Goal: Transaction & Acquisition: Purchase product/service

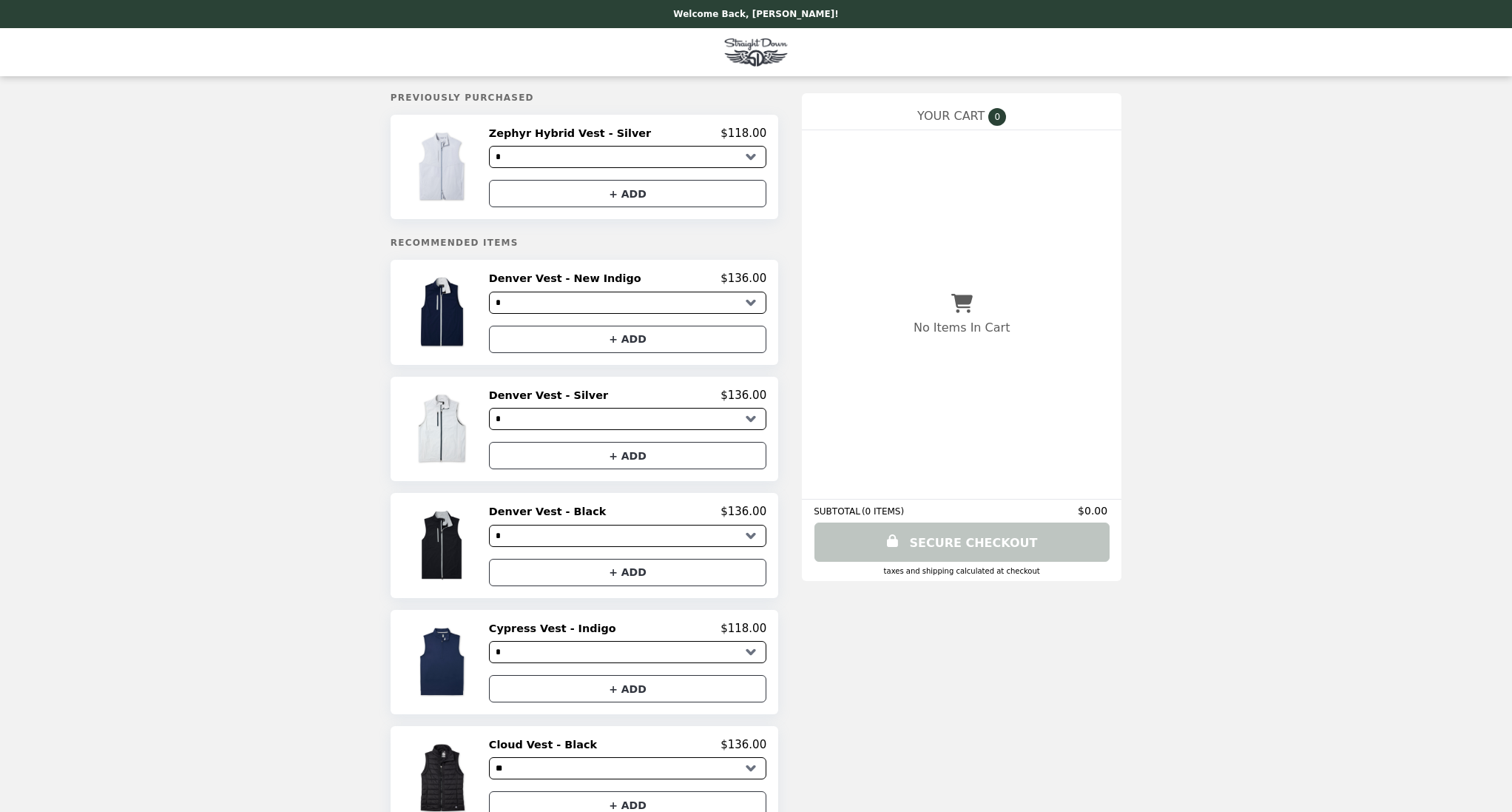
select select "*"
click at [469, 310] on img at bounding box center [444, 312] width 69 height 81
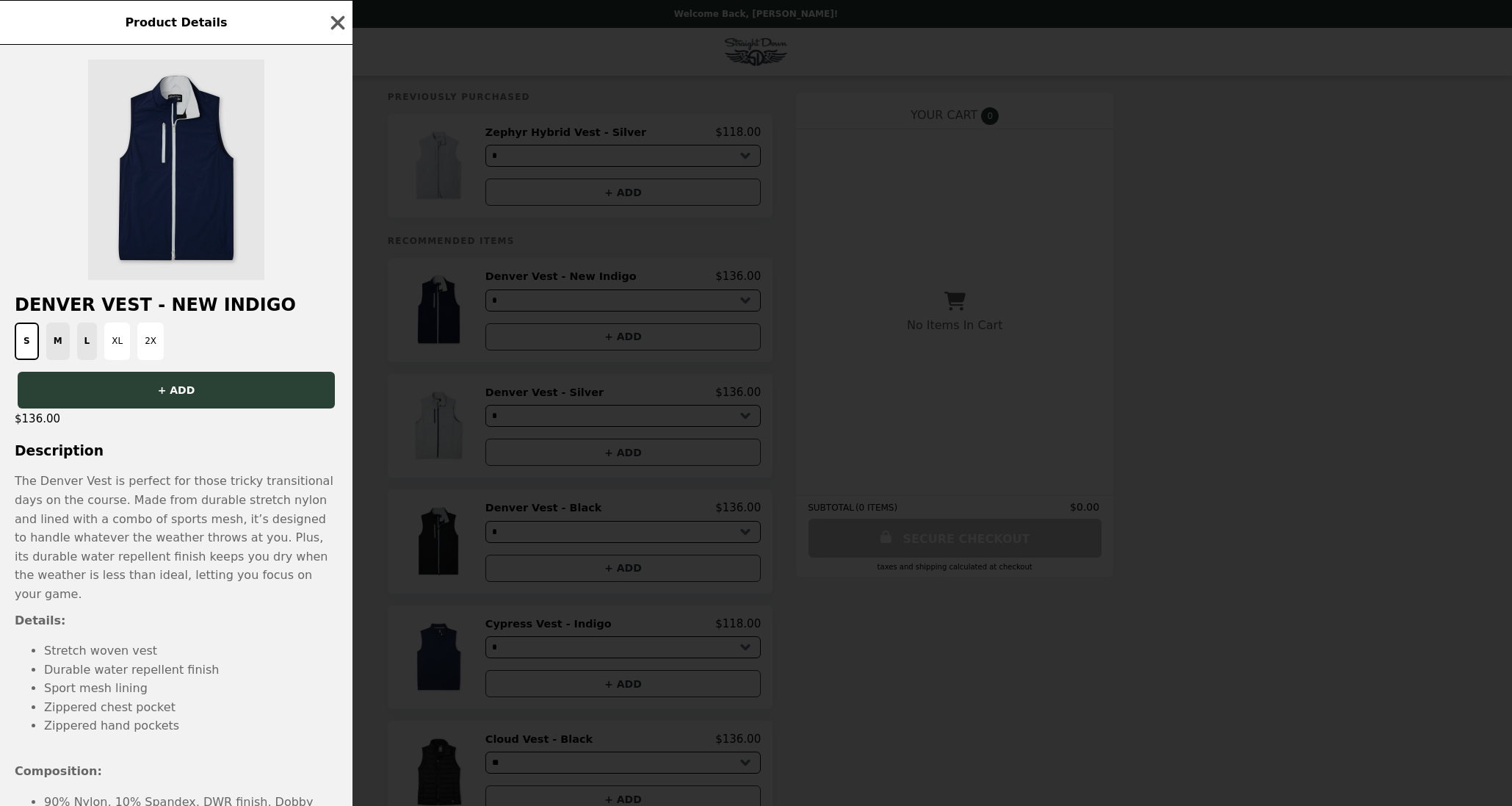
click at [228, 207] on img at bounding box center [176, 169] width 176 height 221
click at [225, 201] on img at bounding box center [176, 169] width 176 height 221
click at [221, 201] on img at bounding box center [176, 169] width 176 height 221
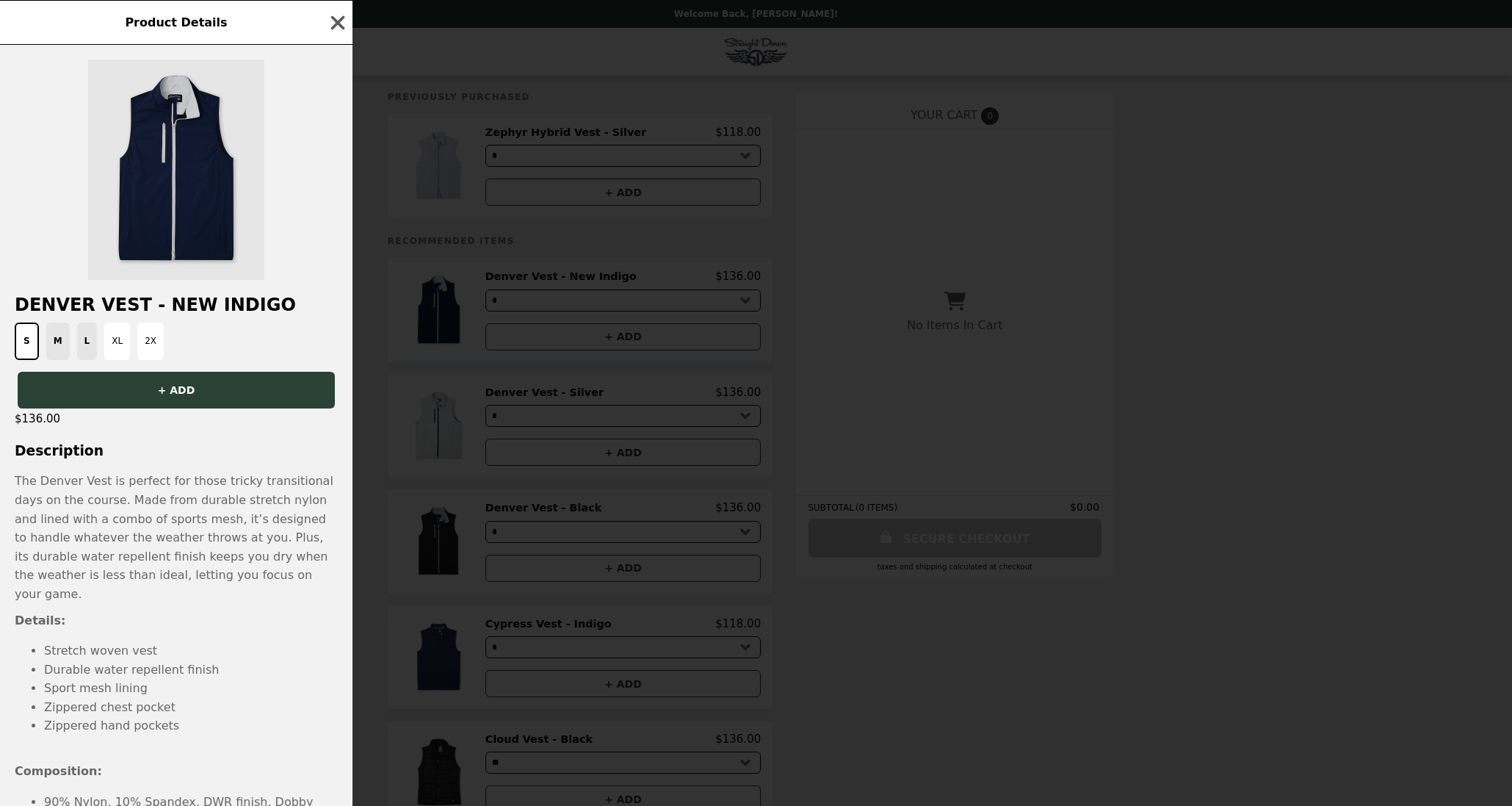
click at [196, 111] on img at bounding box center [176, 169] width 176 height 221
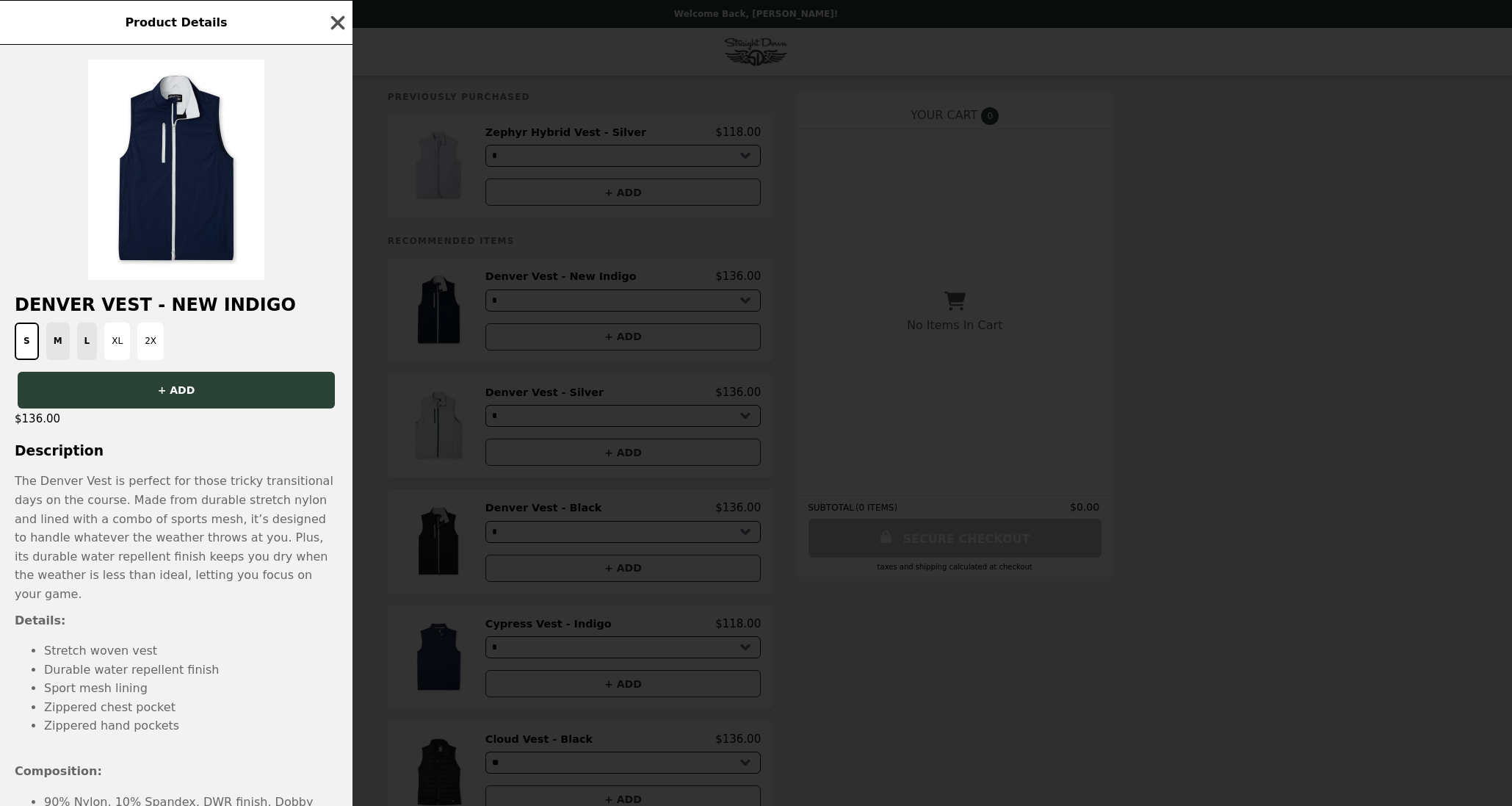
click at [348, 19] on icon "button" at bounding box center [337, 23] width 22 height 22
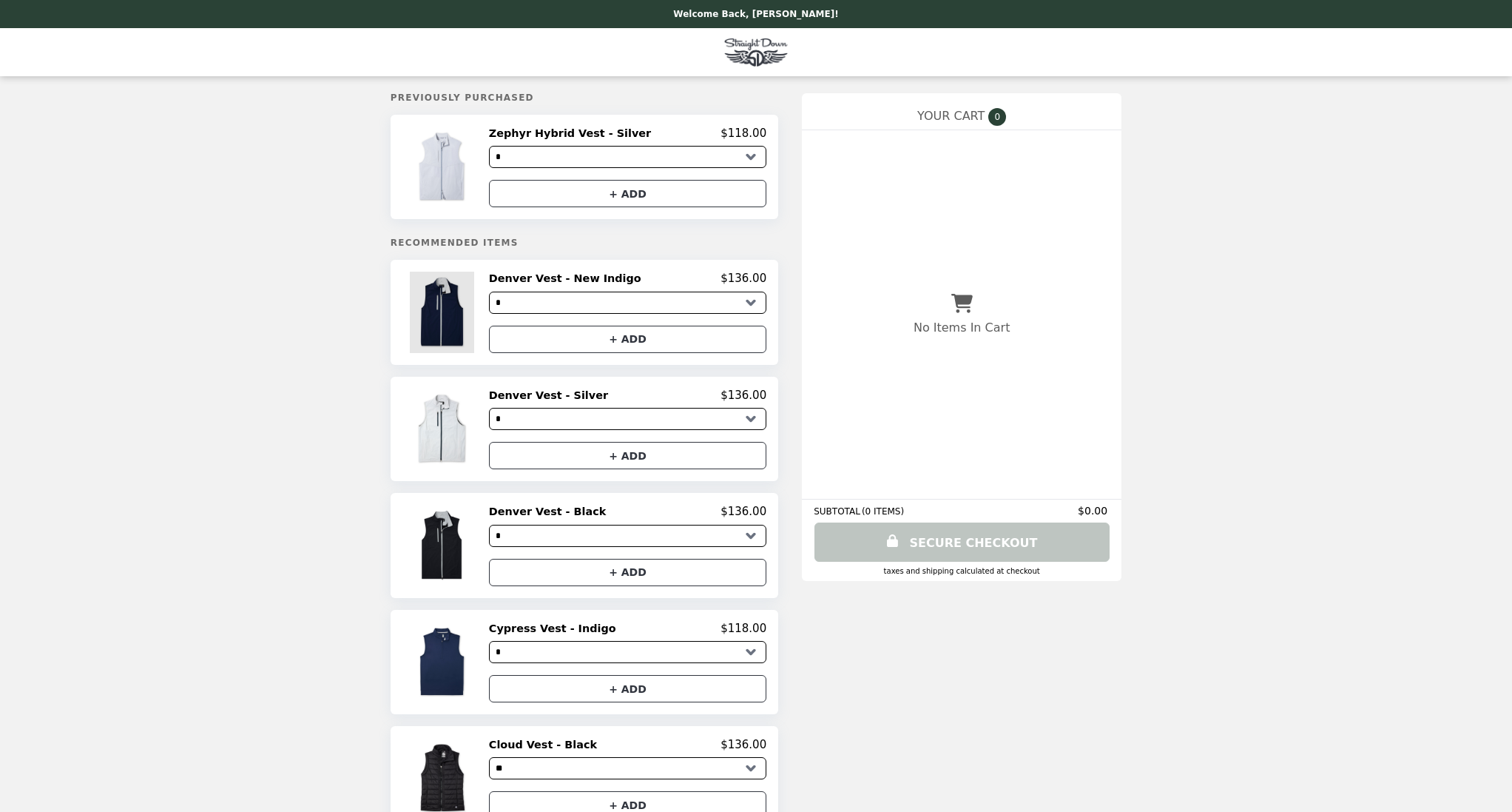
click at [455, 296] on img at bounding box center [444, 312] width 69 height 81
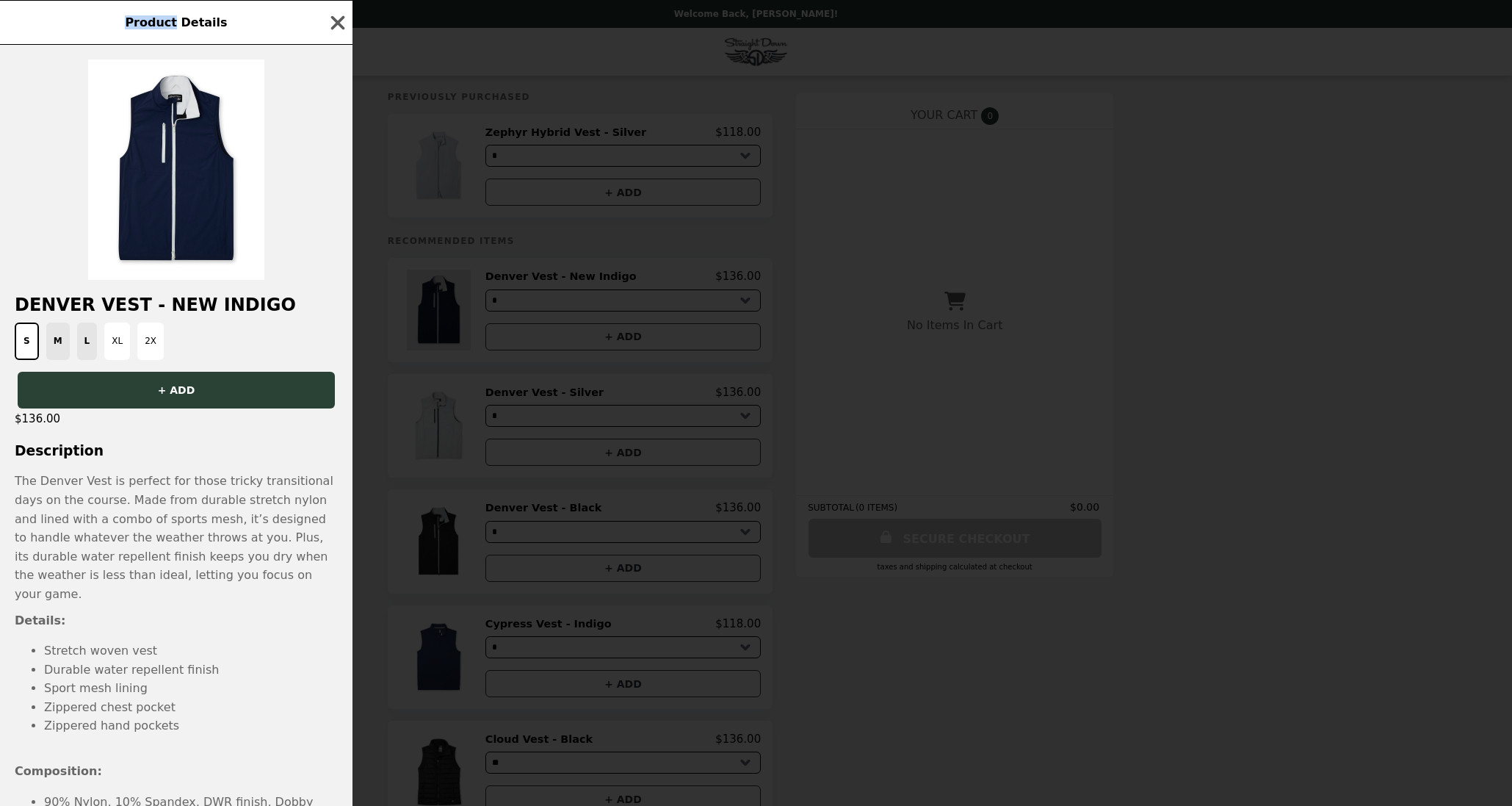
click at [452, 294] on div "Product Details Denver Vest - New Indigo S M L XL 2X + ADD $136.00 Description …" at bounding box center [756, 403] width 1512 height 806
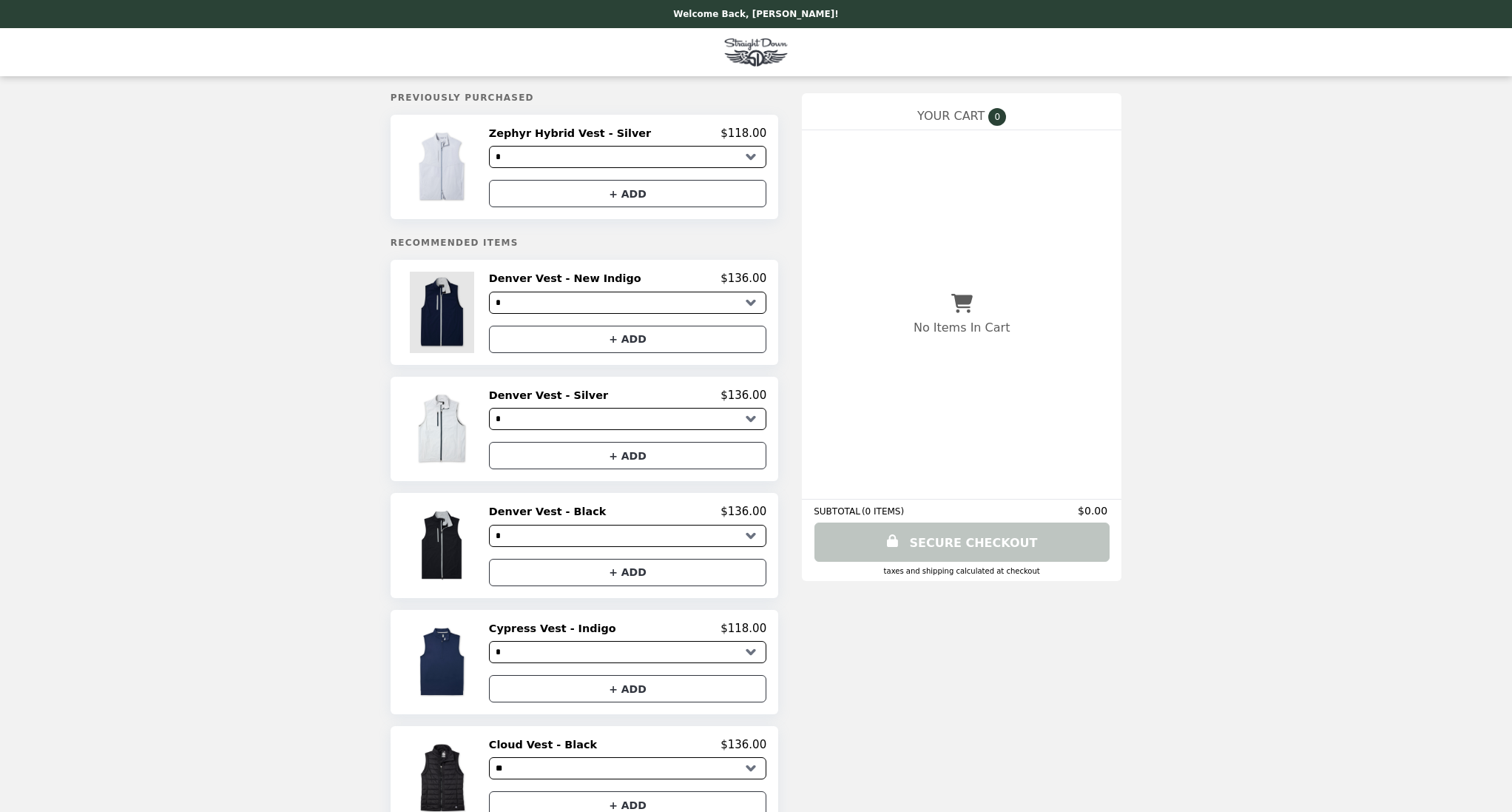
click at [455, 296] on img at bounding box center [444, 312] width 69 height 81
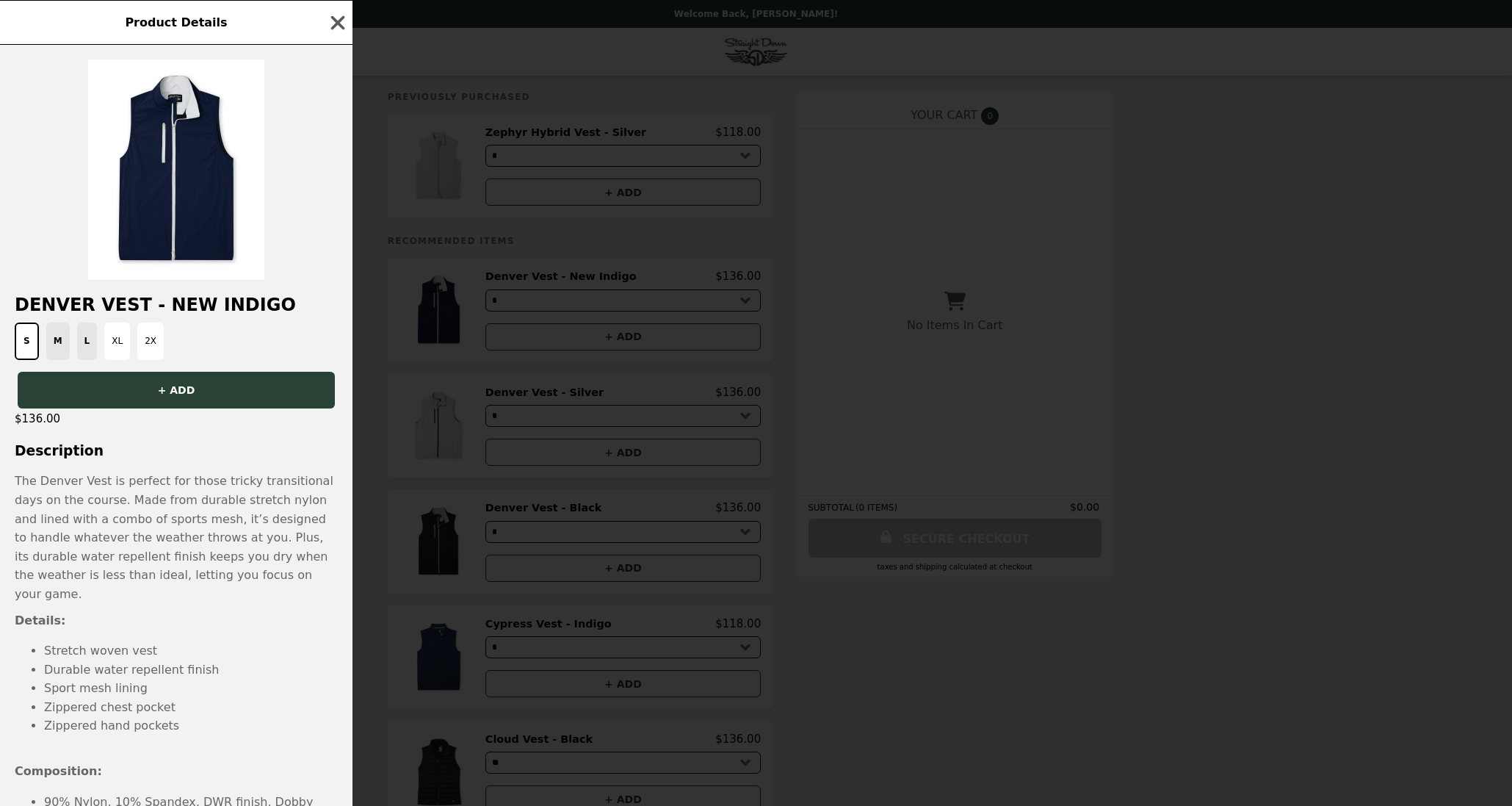
click at [88, 342] on div "S M L XL 2X" at bounding box center [176, 341] width 335 height 37
click at [85, 341] on div "S M L XL 2X" at bounding box center [176, 341] width 335 height 37
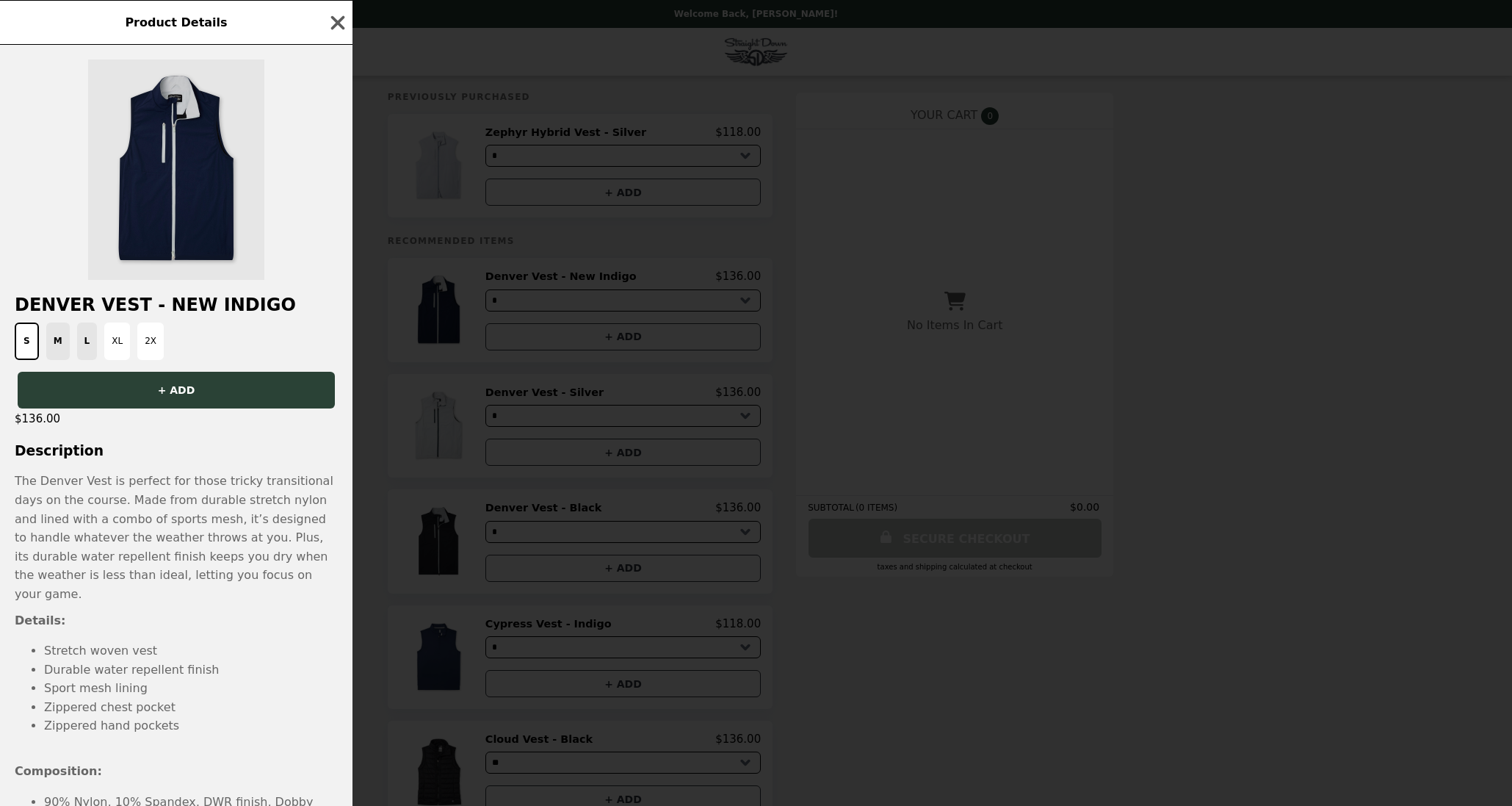
click at [174, 138] on img at bounding box center [176, 169] width 176 height 221
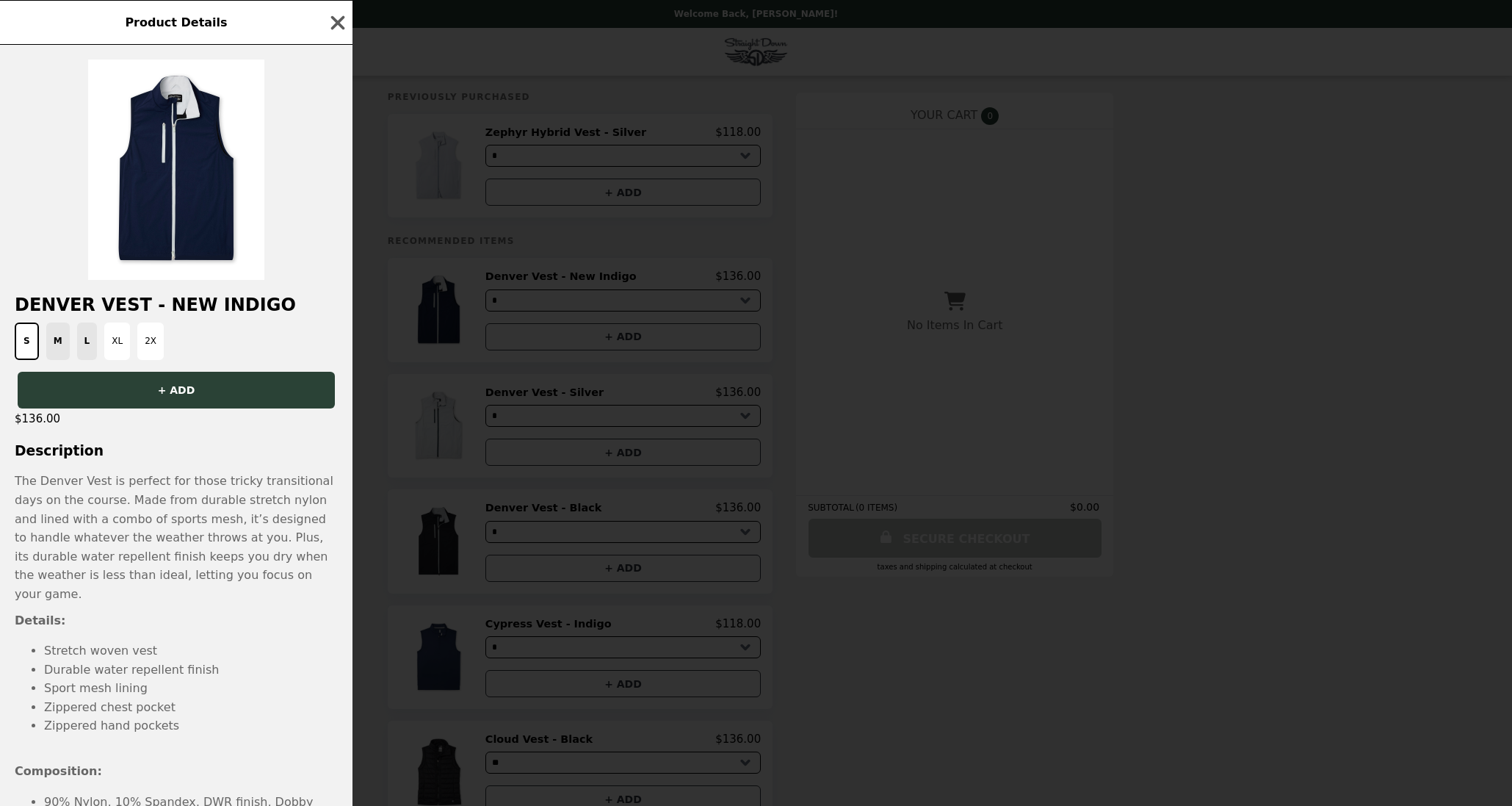
click at [638, 290] on div "Product Details Denver Vest - New Indigo S M L XL 2X + ADD $136.00 Description …" at bounding box center [756, 403] width 1512 height 806
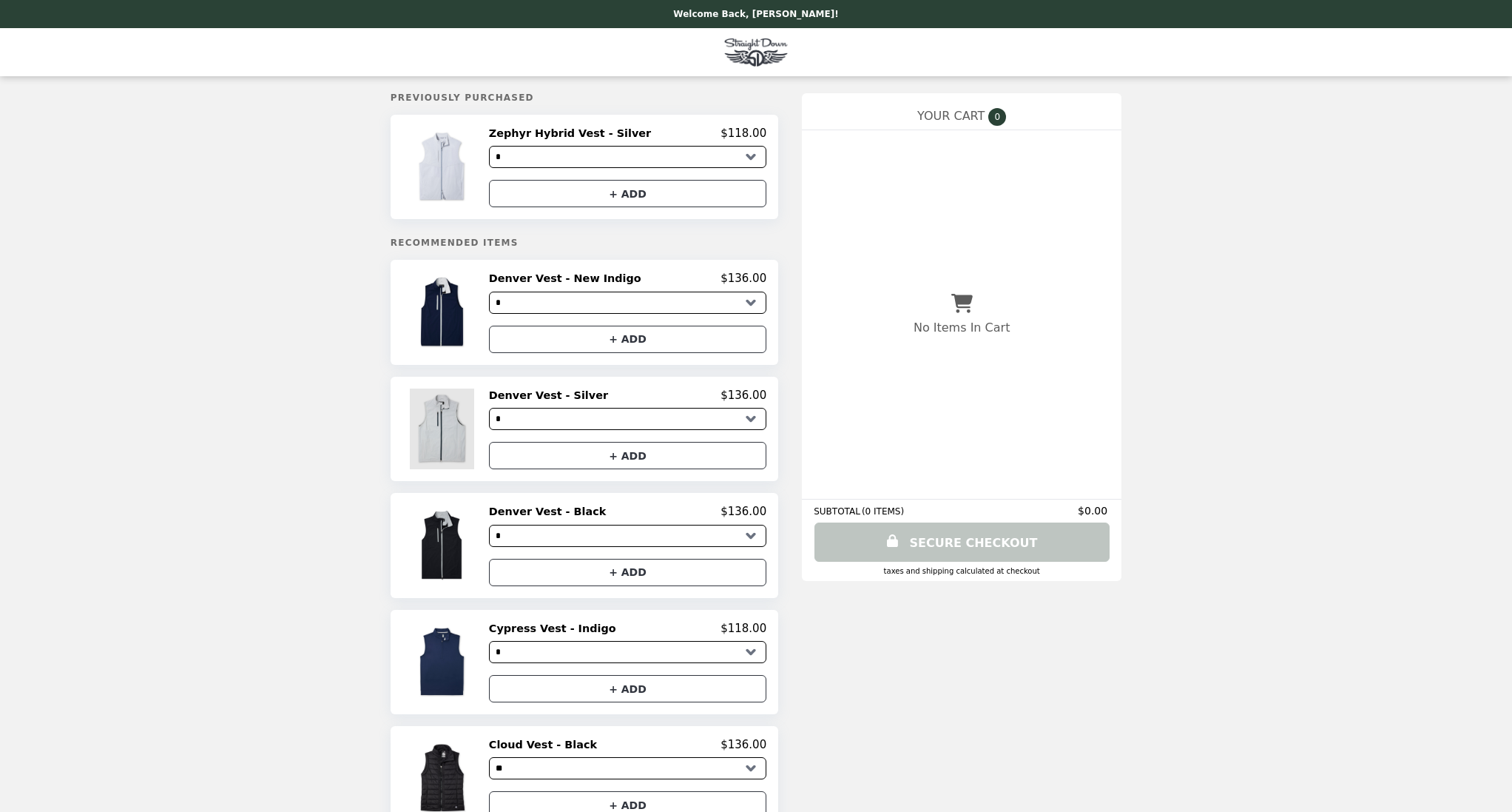
click at [464, 417] on img at bounding box center [444, 429] width 69 height 81
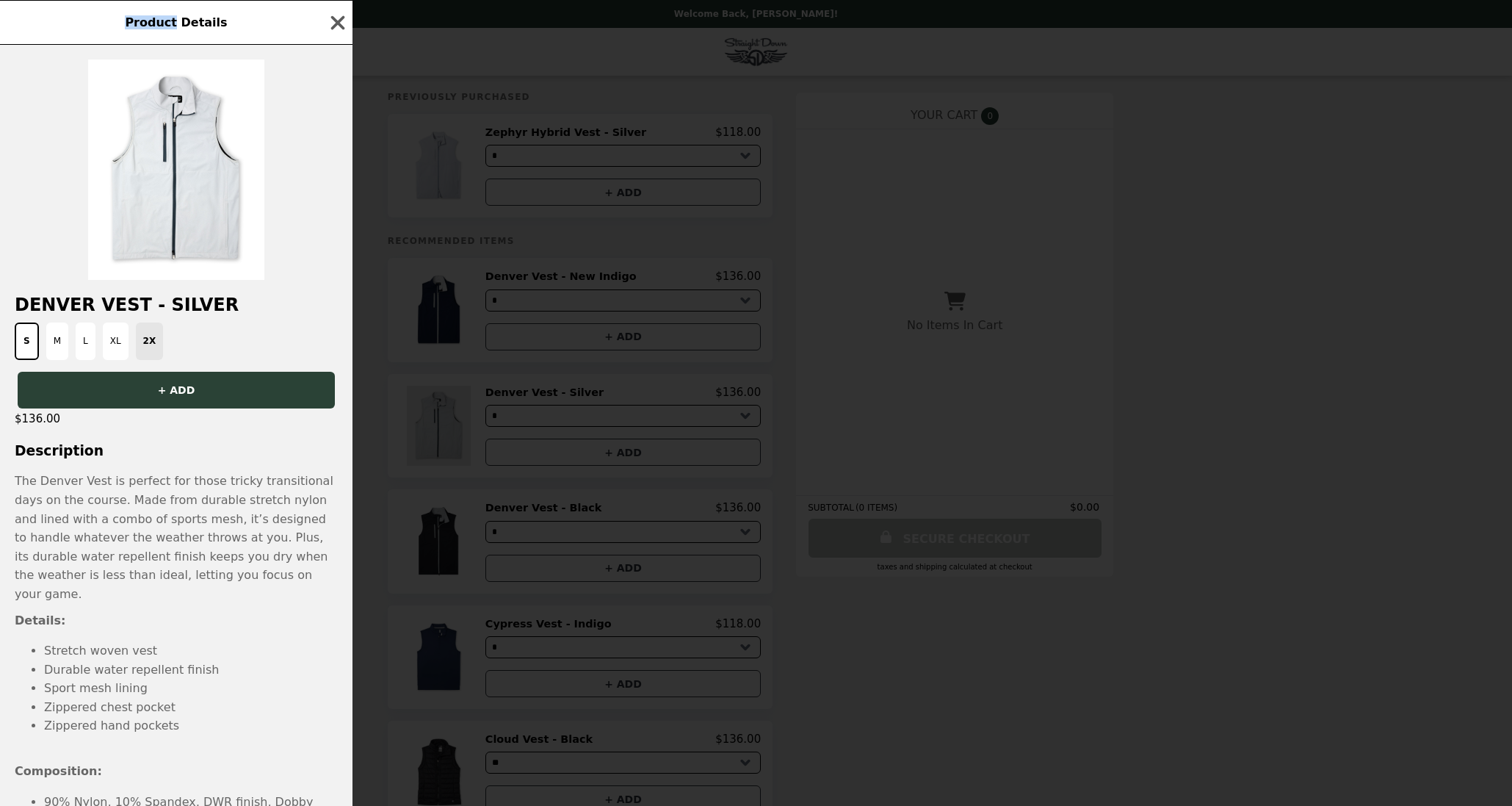
click at [461, 414] on div "Product Details Denver Vest - Silver S M L XL 2X + ADD $136.00 Description The …" at bounding box center [756, 403] width 1512 height 806
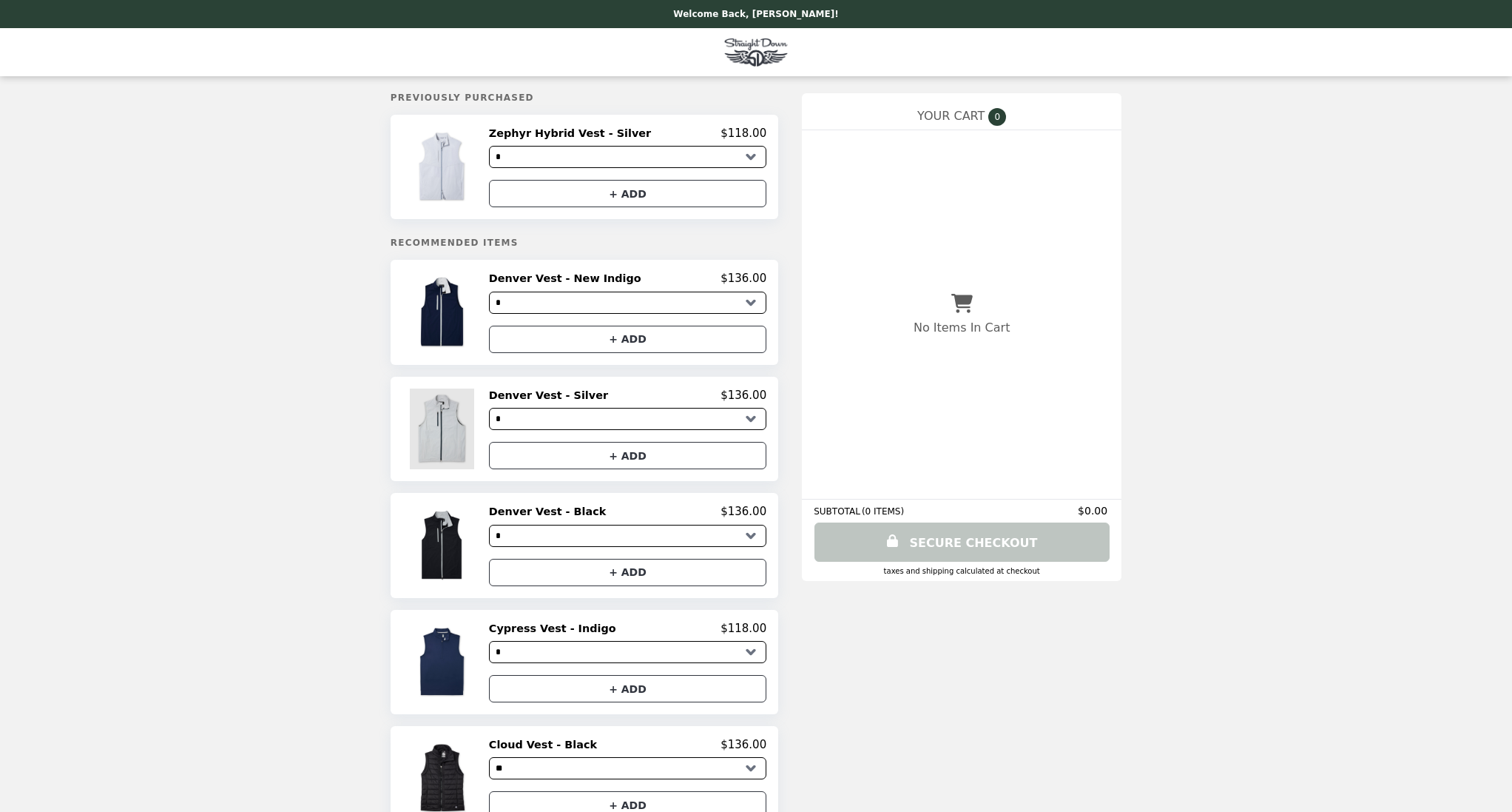
click at [464, 417] on img at bounding box center [444, 429] width 69 height 81
